Goal: Task Accomplishment & Management: Manage account settings

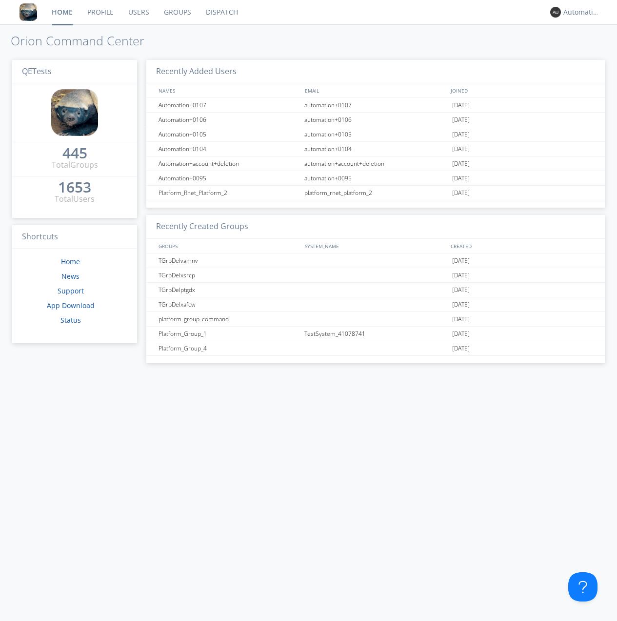
click at [177, 12] on link "Groups" at bounding box center [178, 12] width 42 height 24
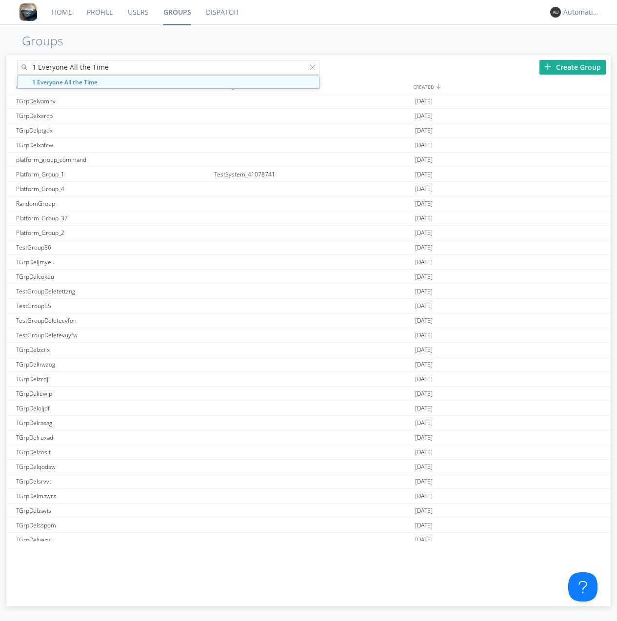
type input "1 Everyone All the Time"
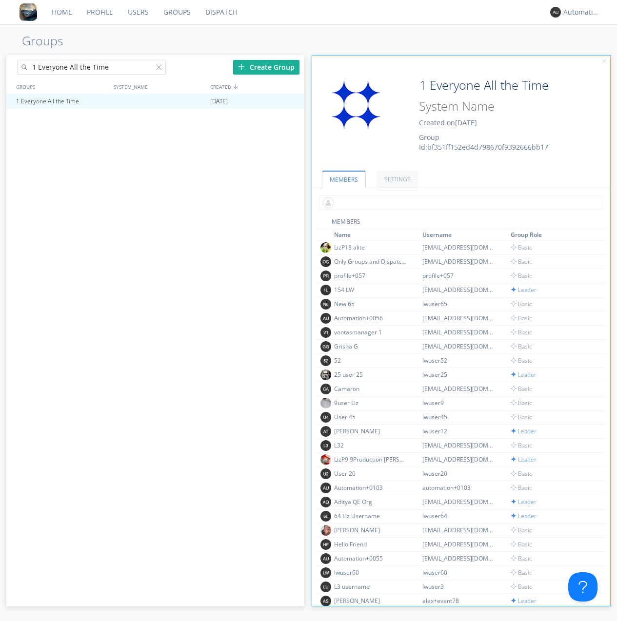
click at [459, 202] on input "text" at bounding box center [460, 203] width 283 height 15
type input "automation+0102"
